Goal: Find contact information: Find contact information

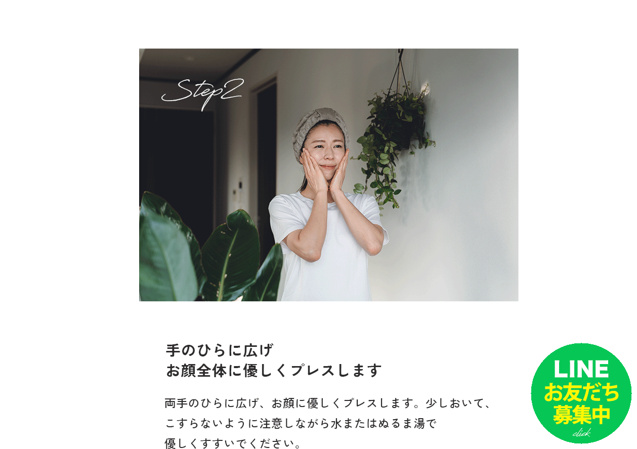
scroll to position [10668, 0]
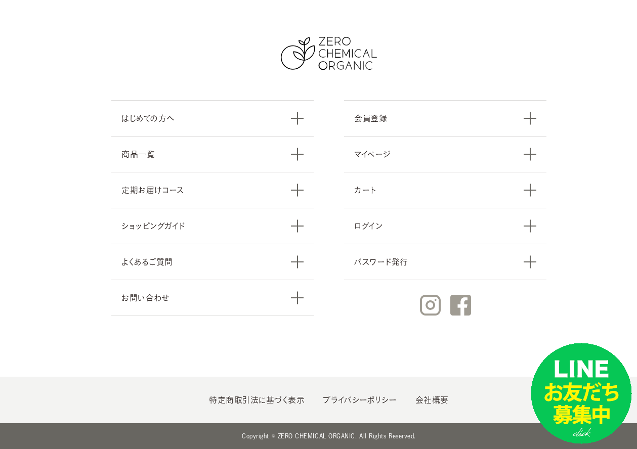
click at [271, 406] on ul "特定商取引法に基づく表示 プライバシーポリシー 会社概要" at bounding box center [329, 400] width 658 height 47
click at [271, 403] on link "特定商取引法に基づく表示" at bounding box center [257, 400] width 96 height 8
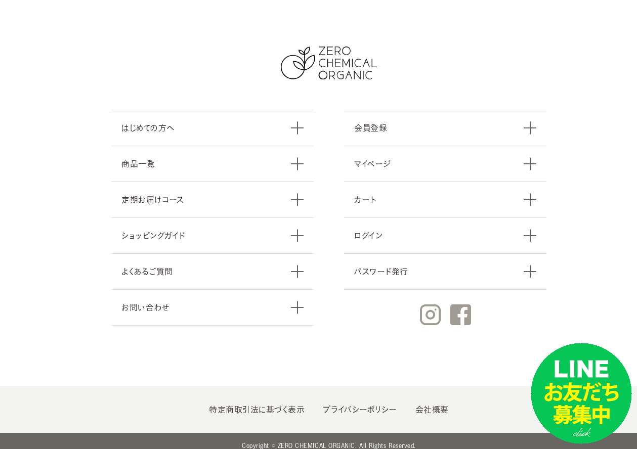
scroll to position [741, 0]
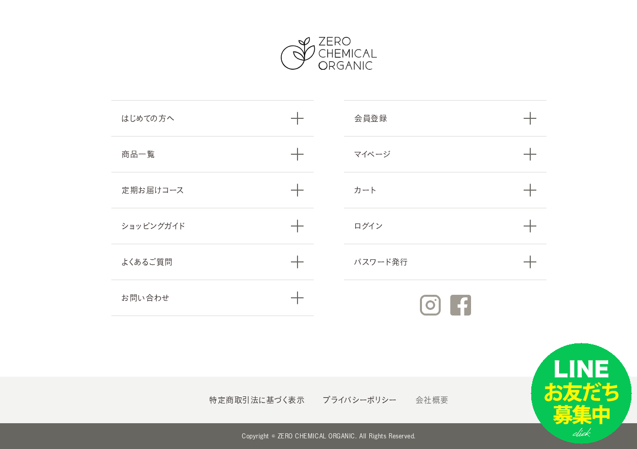
click at [429, 401] on link "会社概要" at bounding box center [431, 400] width 33 height 8
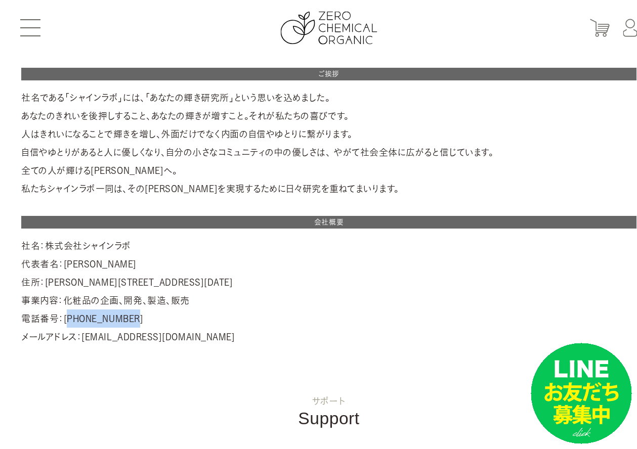
drag, startPoint x: 123, startPoint y: 317, endPoint x: 63, endPoint y: 318, distance: 60.2
click at [63, 318] on div "ご挨拶 社名である「シャインラボ」には、「あなたの輝き研究所」という思いを込めました。 あなたのきれいを後押しすること、あなたの輝きが増すこと。それが私たちの…" at bounding box center [328, 207] width 615 height 278
copy div "03-5678-9870"
click at [173, 266] on div "ご挨拶 社名である「シャインラボ」には、「あなたの輝き研究所」という思いを込めました。 あなたのきれいを後押しすること、あなたの輝きが増すこと。それが私たちの…" at bounding box center [328, 207] width 615 height 278
drag, startPoint x: 208, startPoint y: 167, endPoint x: 194, endPoint y: 159, distance: 16.3
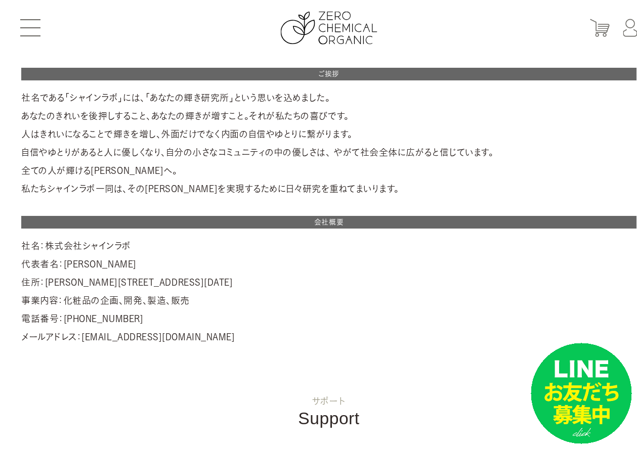
click at [197, 163] on div "ご挨拶 社名である「シャインラボ」には、「あなたの輝き研究所」という思いを込めました。 あなたのきれいを後押しすること、あなたの輝きが増すこと。それが私たちの…" at bounding box center [328, 207] width 615 height 278
click at [181, 87] on div "ご挨拶 社名である「シャインラボ」には、「あなたの輝き研究所」という思いを込めました。 あなたのきれいを後押しすること、あなたの輝きが増すこと。それが私たちの…" at bounding box center [328, 207] width 615 height 278
